Goal: Transaction & Acquisition: Purchase product/service

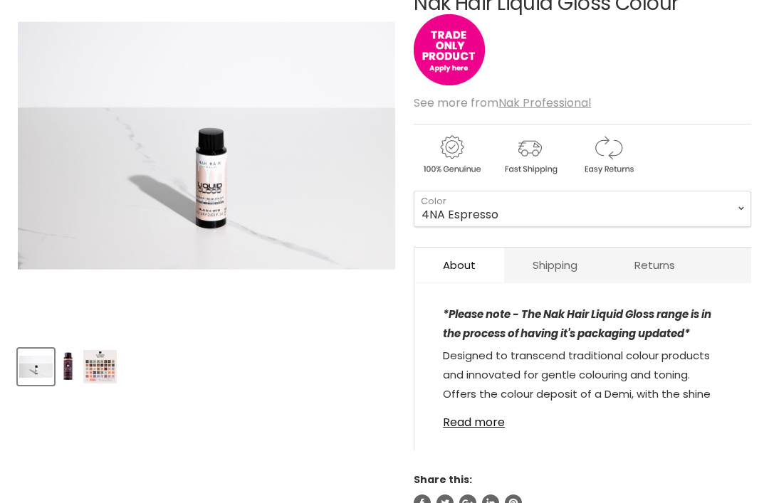
scroll to position [273, 0]
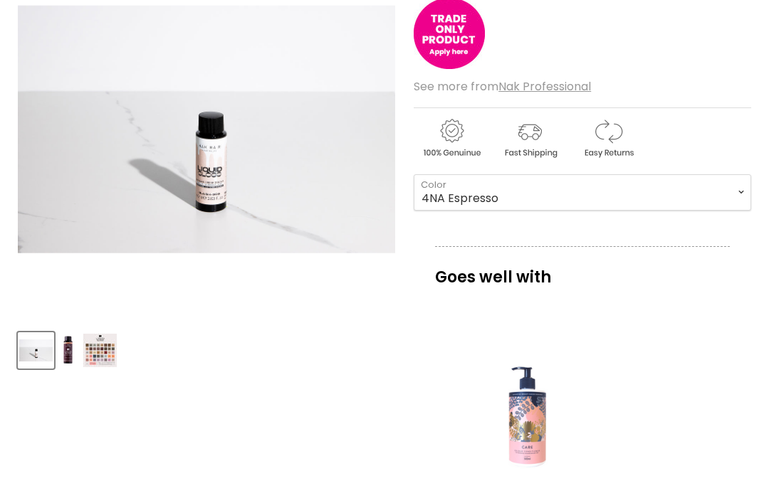
click at [469, 403] on div "View product:Nak Care Coloured Conditioner" at bounding box center [527, 410] width 171 height 171
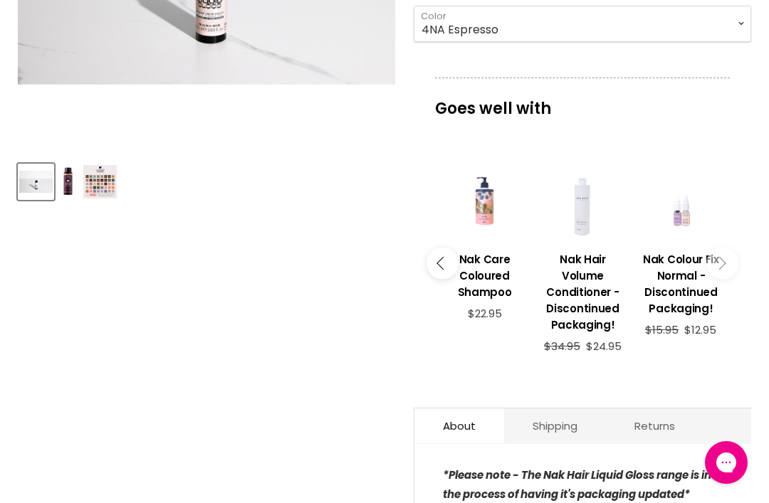
scroll to position [0, 0]
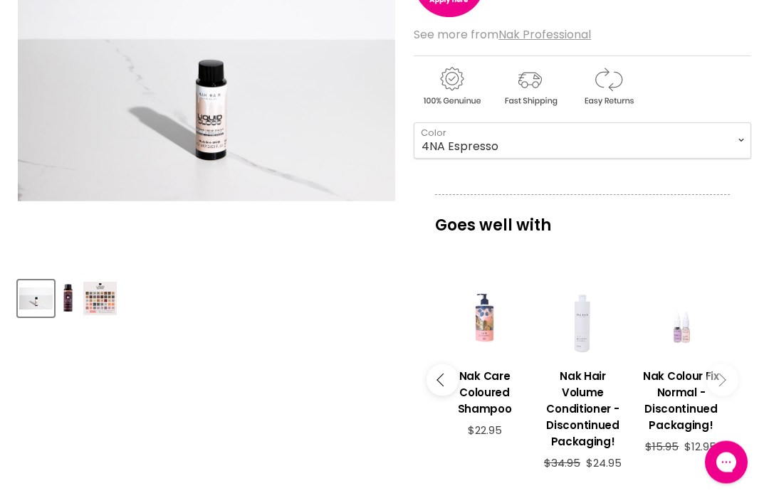
click at [65, 293] on img "Product thumbnails" at bounding box center [68, 299] width 16 height 33
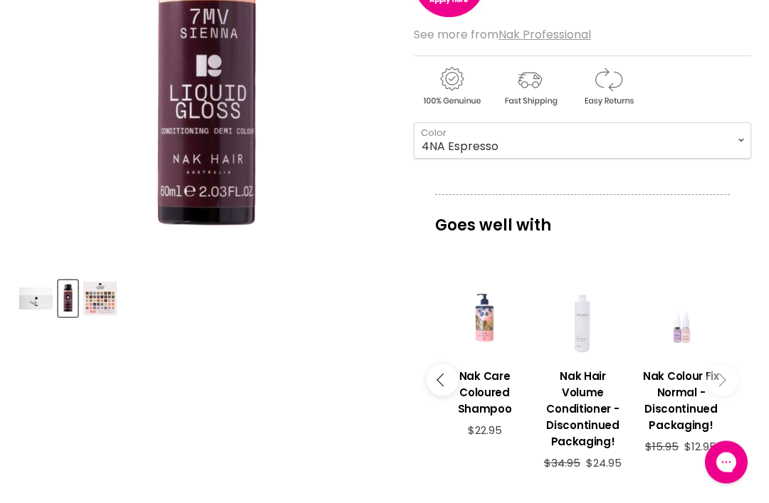
scroll to position [325, 0]
click at [98, 291] on img "Product thumbnails" at bounding box center [99, 298] width 33 height 33
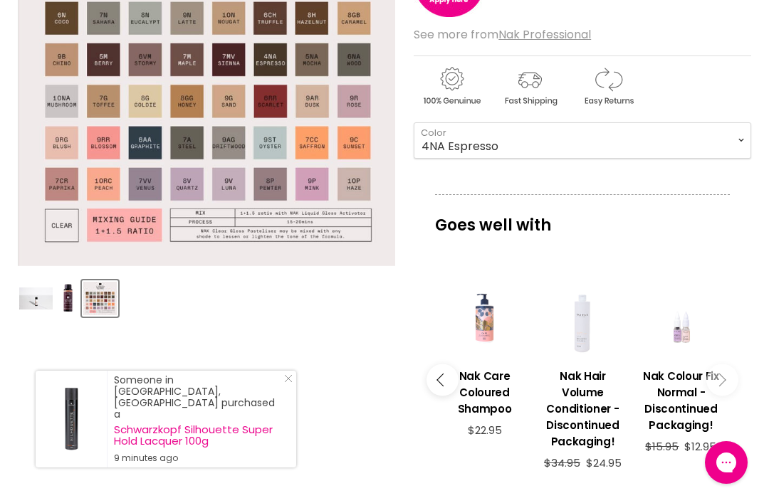
click at [219, 327] on article "Click or scroll to zoom Tap or pinch to zoom Click or scroll to zoom" at bounding box center [384, 339] width 733 height 901
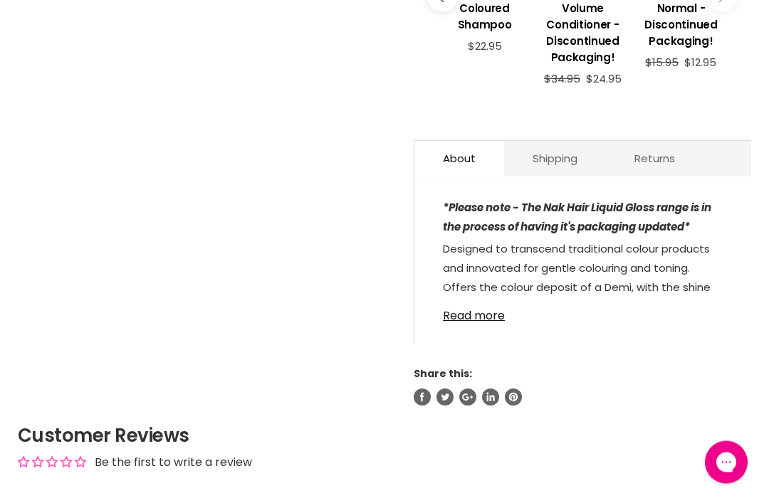
scroll to position [709, 0]
click at [468, 313] on link "Read more" at bounding box center [583, 311] width 280 height 21
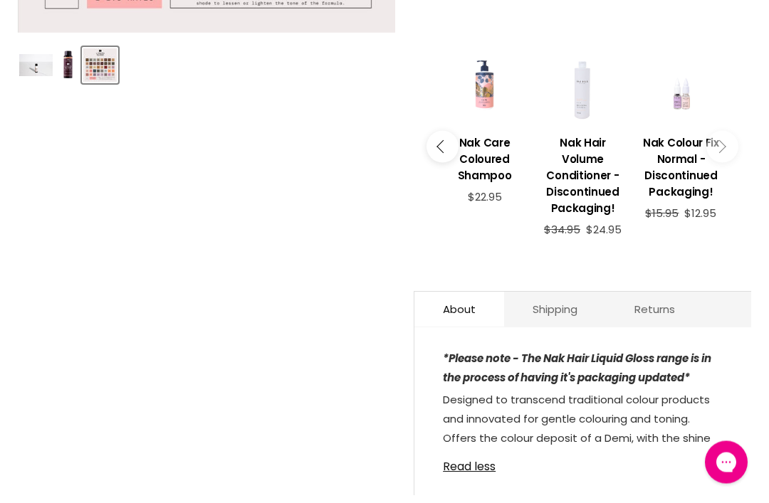
scroll to position [549, 0]
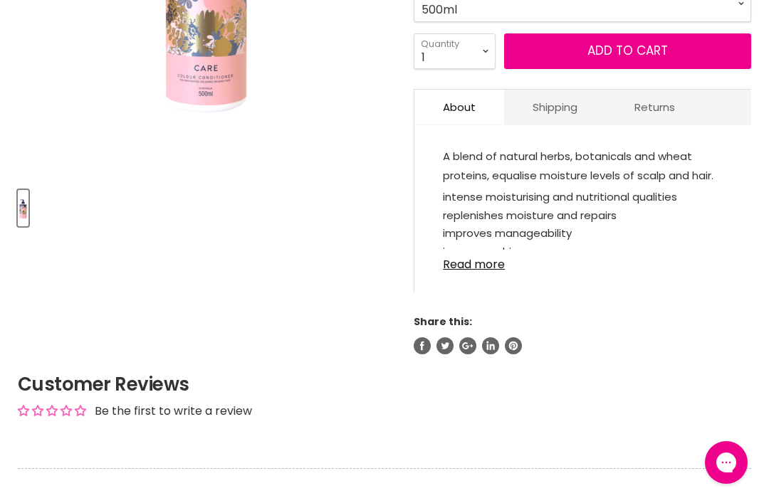
click at [0, 0] on div "View product:Nak Care Blonde Shampoo" at bounding box center [0, 0] width 0 height 0
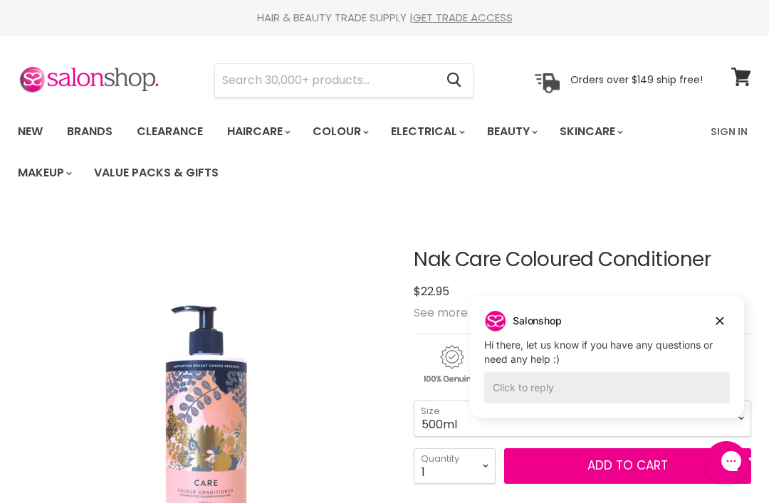
scroll to position [461, 0]
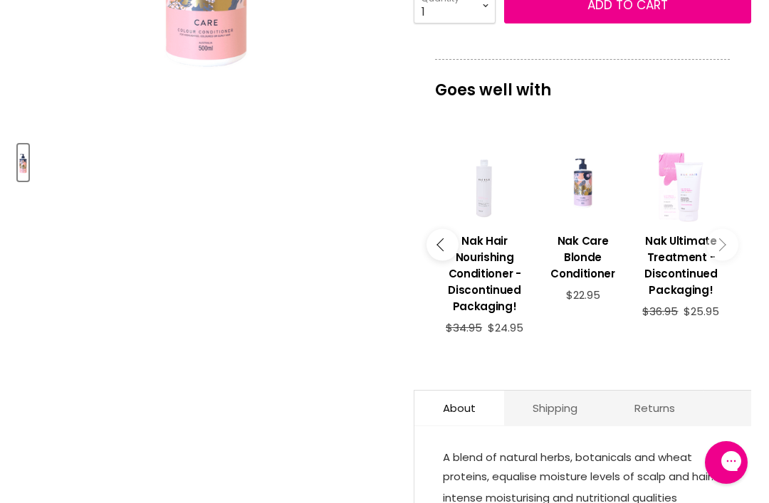
click at [721, 318] on p "$36.95 $25.95" at bounding box center [681, 273] width 84 height 88
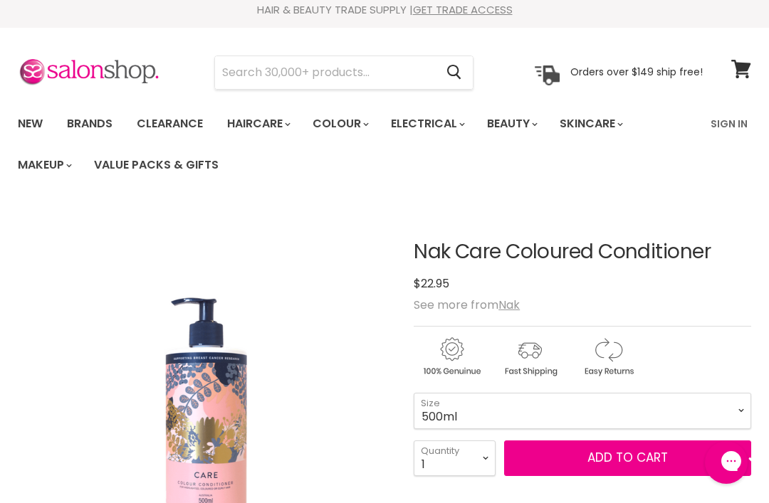
scroll to position [0, 0]
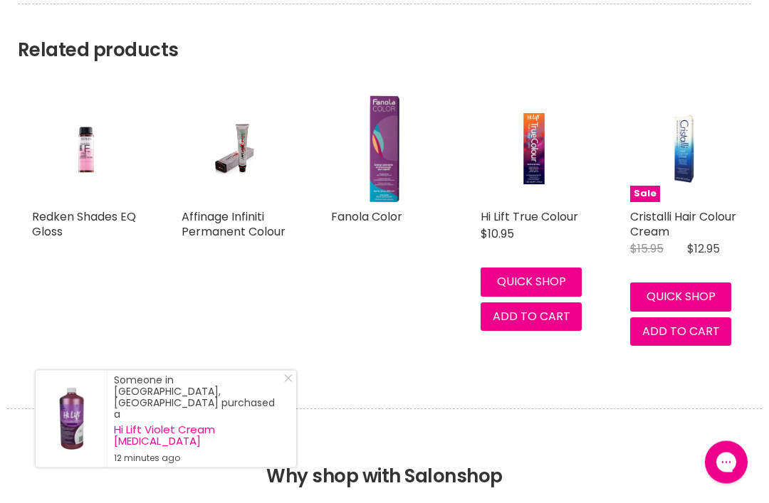
scroll to position [1227, 0]
